Goal: Task Accomplishment & Management: Use online tool/utility

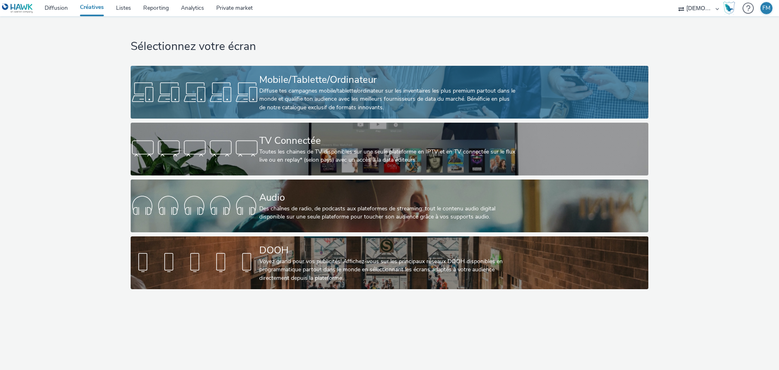
click at [356, 85] on div "Mobile/Tablette/Ordinateur" at bounding box center [387, 80] width 257 height 14
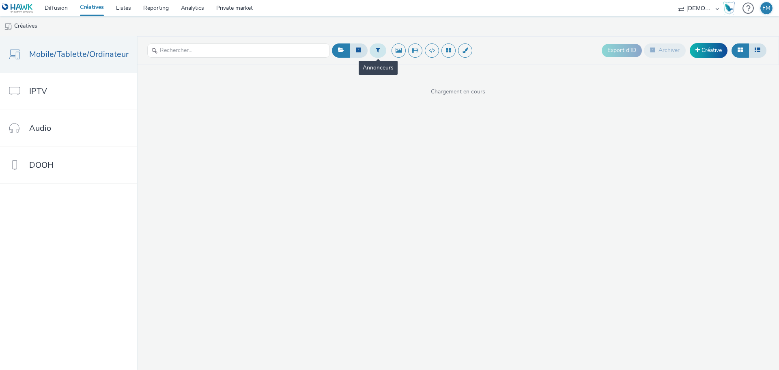
click at [376, 52] on icon at bounding box center [378, 50] width 4 height 6
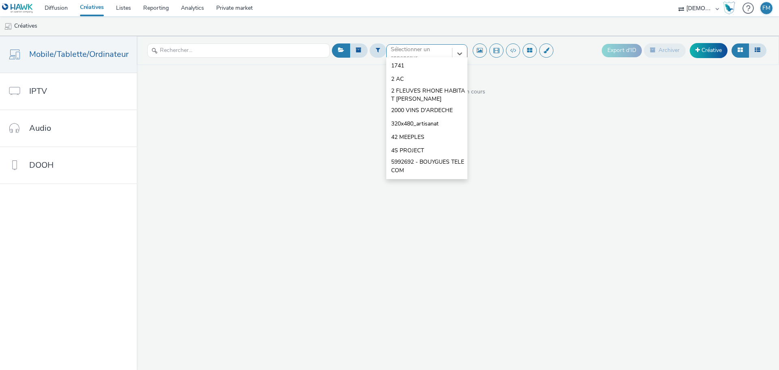
click at [401, 51] on div at bounding box center [419, 54] width 57 height 10
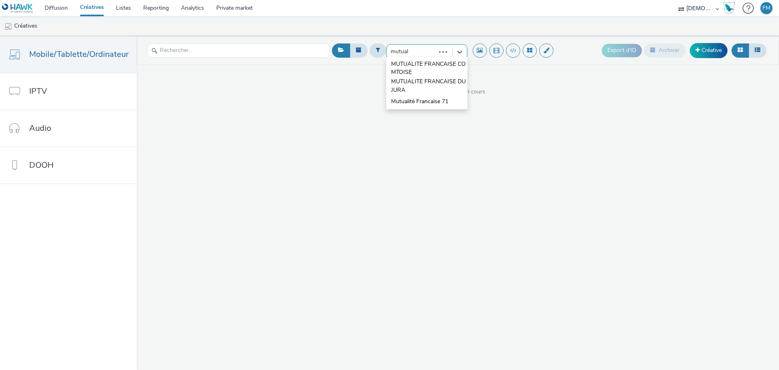
type input "mutuali"
click at [425, 86] on span "MUTUALITE FRANCAISE DU JURA" at bounding box center [429, 85] width 76 height 17
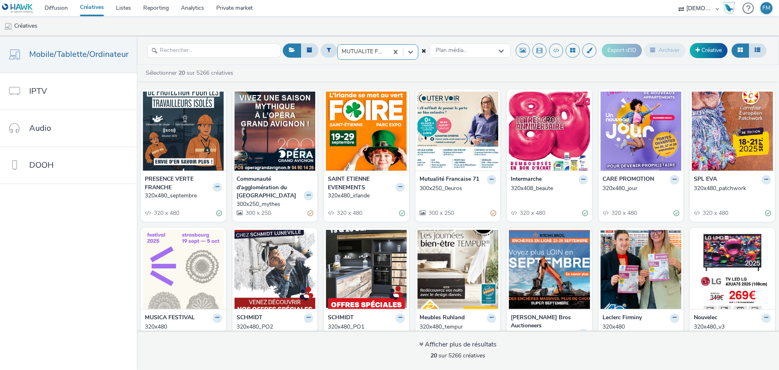
click at [366, 51] on div at bounding box center [363, 52] width 43 height 10
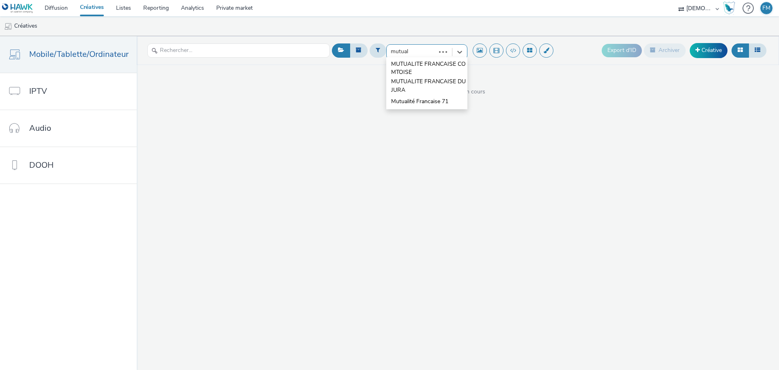
type input "mutuali"
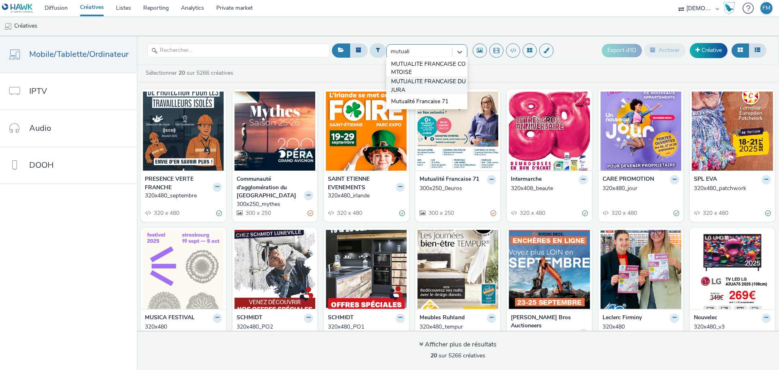
click at [413, 84] on span "MUTUALITE FRANCAISE DU JURA" at bounding box center [429, 85] width 76 height 17
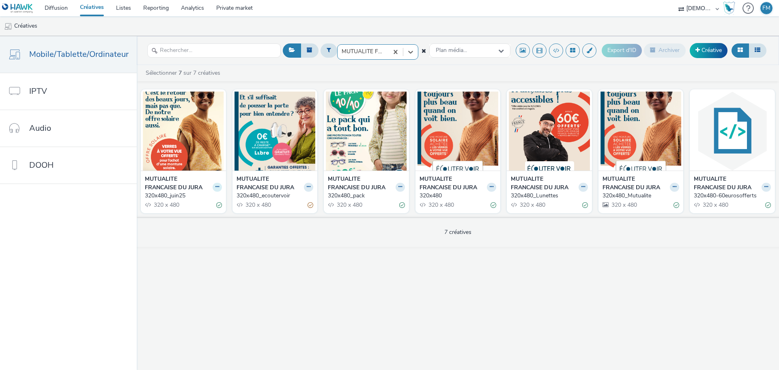
click at [215, 188] on icon at bounding box center [217, 186] width 4 height 5
click at [199, 214] on link "Dupliquer" at bounding box center [191, 217] width 61 height 16
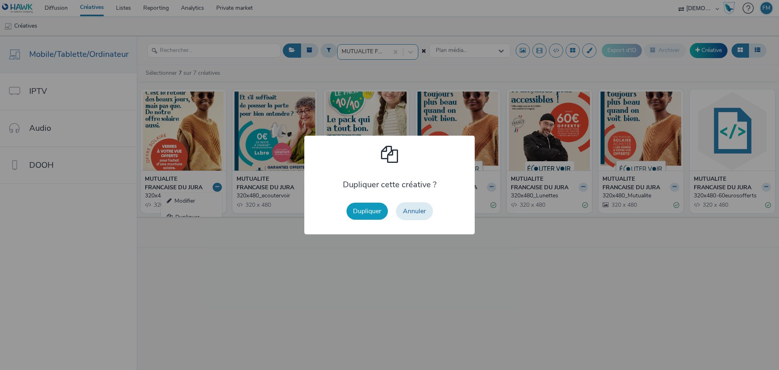
click at [361, 211] on button "Dupliquer" at bounding box center [366, 210] width 41 height 17
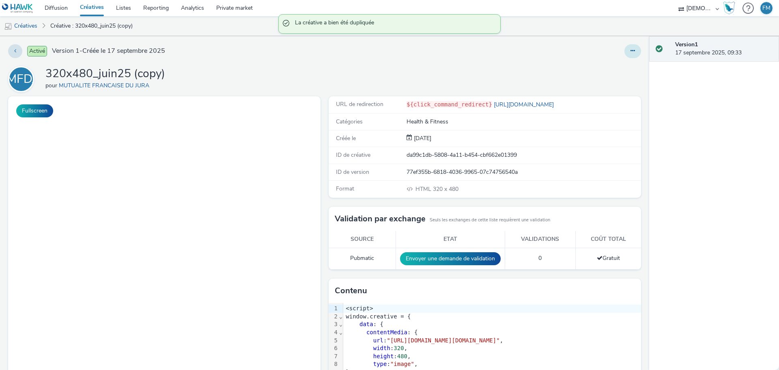
click at [628, 47] on button at bounding box center [632, 51] width 17 height 14
click at [619, 69] on link "Modifier" at bounding box center [610, 67] width 61 height 16
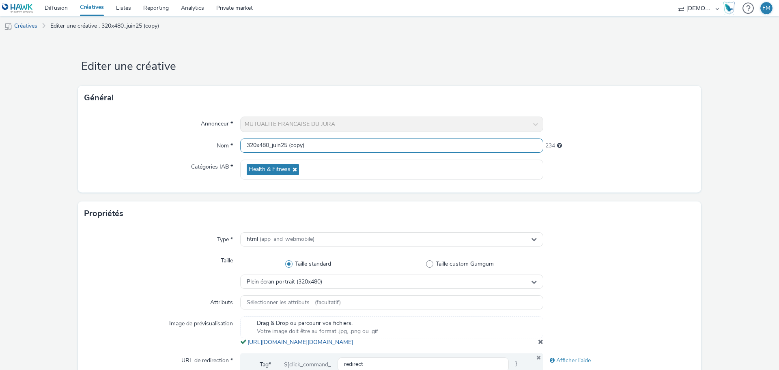
drag, startPoint x: 269, startPoint y: 145, endPoint x: 413, endPoint y: 159, distance: 144.2
click at [413, 159] on div "Annonceur * MUTUALITE FRANCAISE DU JURA Nom * 320x480_juin25 (copy) 234 Catégor…" at bounding box center [389, 151] width 623 height 82
type input "320x480"
click at [534, 51] on form "Editer une créative Général Annonceur * MUTUALITE FRANCAISE DU JURA Nom * 320x4…" at bounding box center [389, 373] width 779 height 674
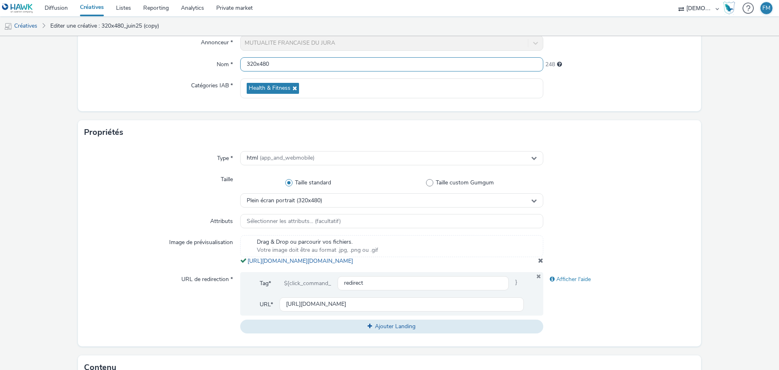
scroll to position [162, 0]
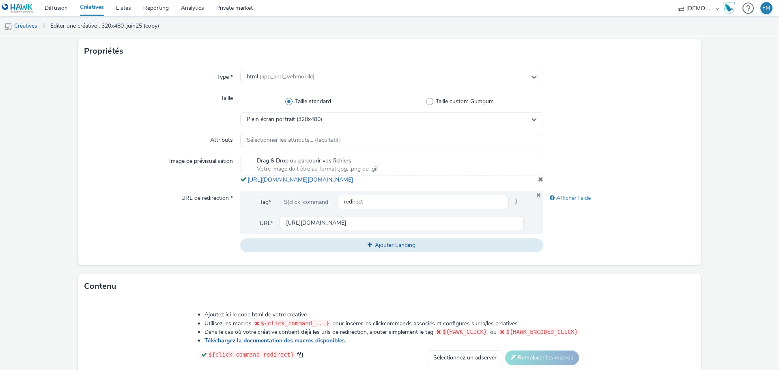
click at [538, 182] on span at bounding box center [540, 179] width 5 height 6
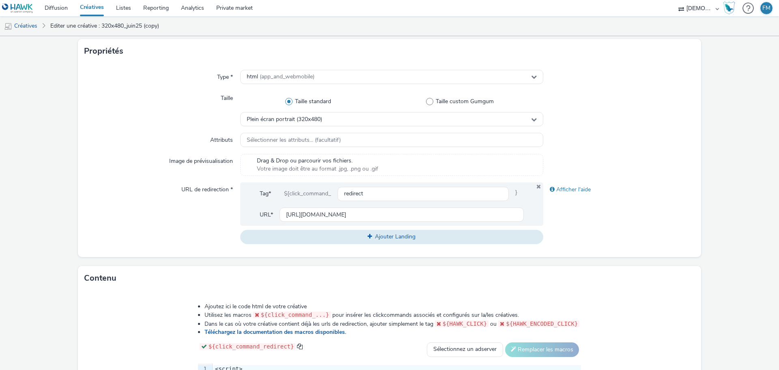
click at [301, 156] on div "Drag & Drop ou parcourir vos fichiers. Votre image doit être au format .jpg, .p…" at bounding box center [391, 165] width 303 height 22
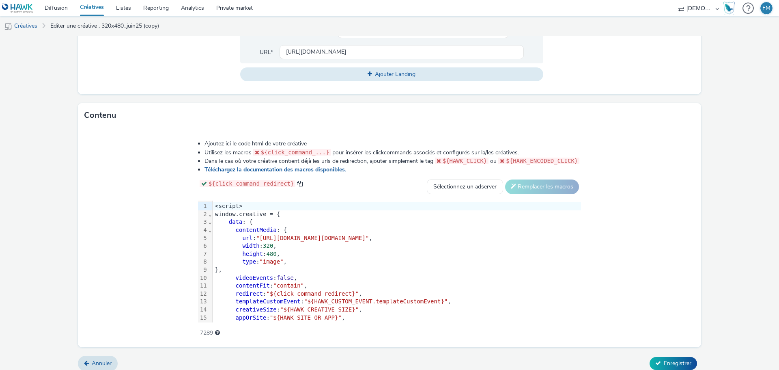
scroll to position [343, 0]
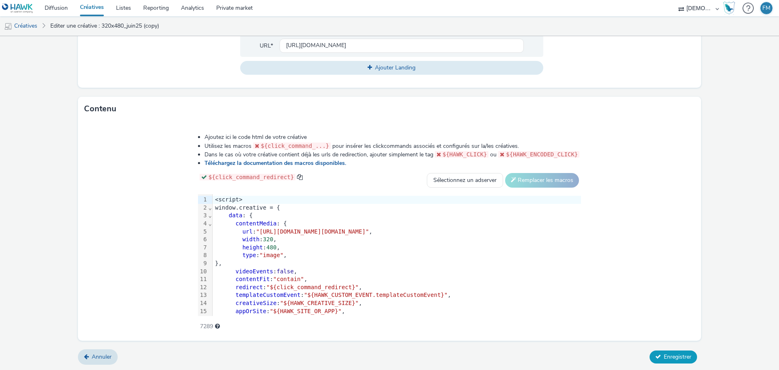
click at [669, 356] on span "Enregistrer" at bounding box center [678, 357] width 28 height 8
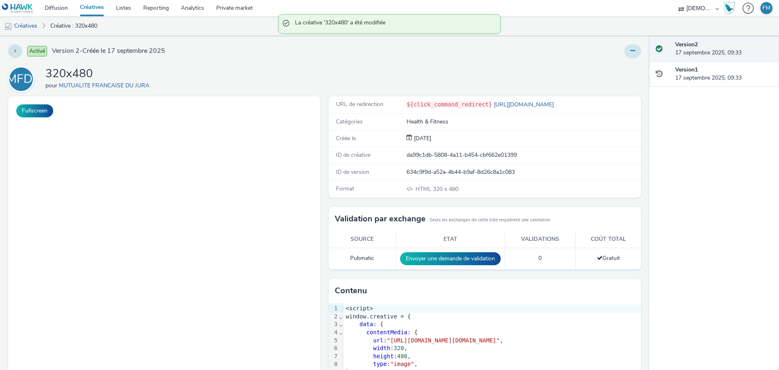
click at [626, 56] on button at bounding box center [632, 51] width 17 height 14
click at [620, 64] on link "Modifier" at bounding box center [610, 67] width 61 height 16
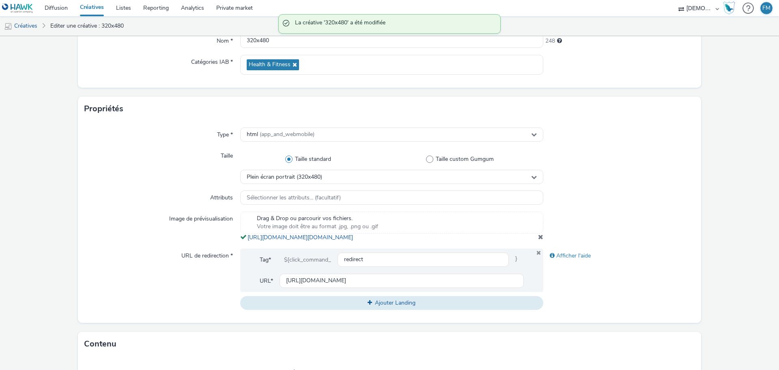
scroll to position [162, 0]
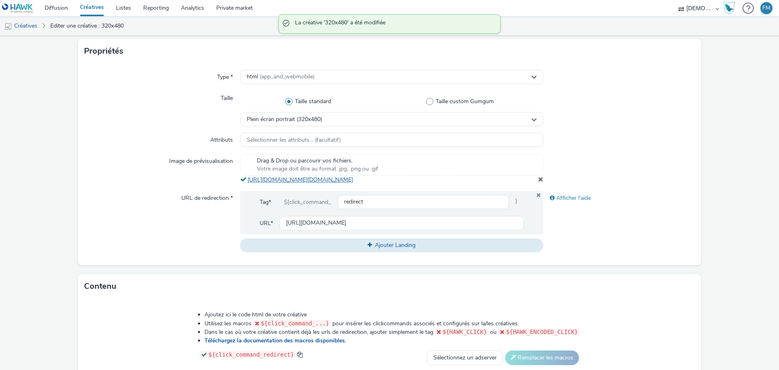
click at [356, 179] on link "[URL][DOMAIN_NAME][DOMAIN_NAME]" at bounding box center [301, 180] width 109 height 8
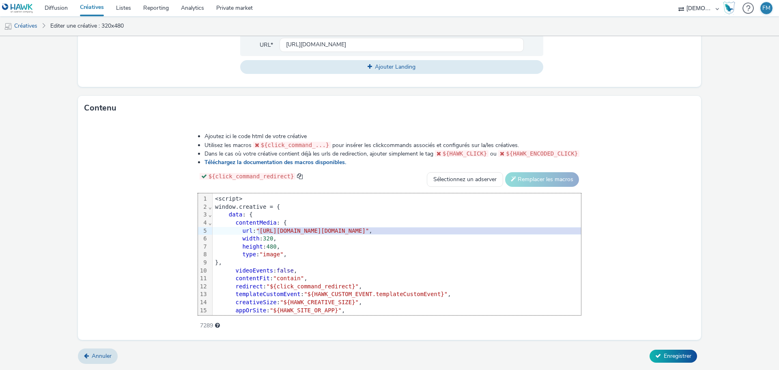
scroll to position [0, 23]
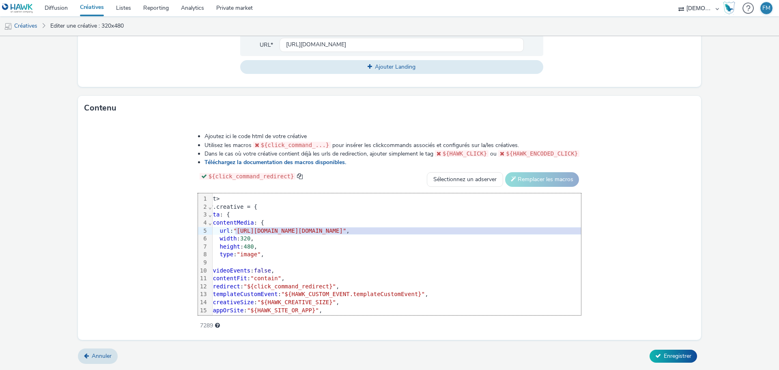
drag, startPoint x: 173, startPoint y: 230, endPoint x: 647, endPoint y: 230, distance: 473.8
click at [346, 230] on span ""[URL][DOMAIN_NAME][DOMAIN_NAME]"" at bounding box center [289, 230] width 113 height 6
click at [677, 357] on span "Enregistrer" at bounding box center [678, 356] width 28 height 8
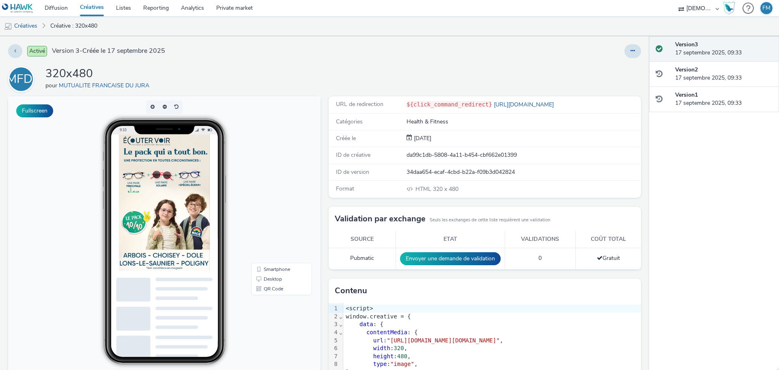
click at [546, 55] on div at bounding box center [514, 51] width 253 height 14
click at [63, 7] on link "Diffusion" at bounding box center [56, 8] width 35 height 16
